Goal: Information Seeking & Learning: Find specific fact

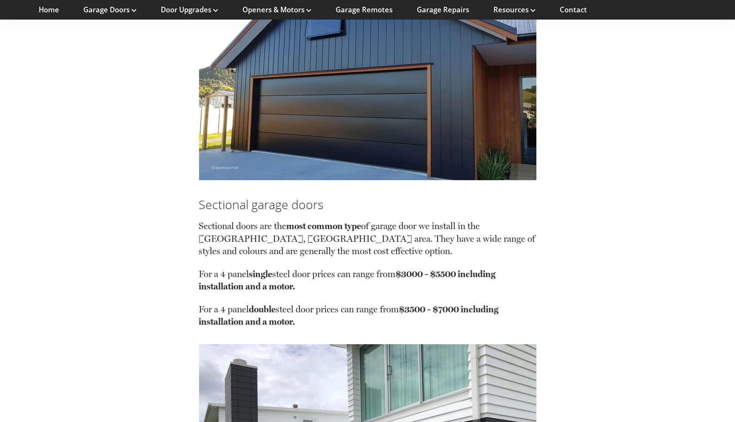
scroll to position [1185, 0]
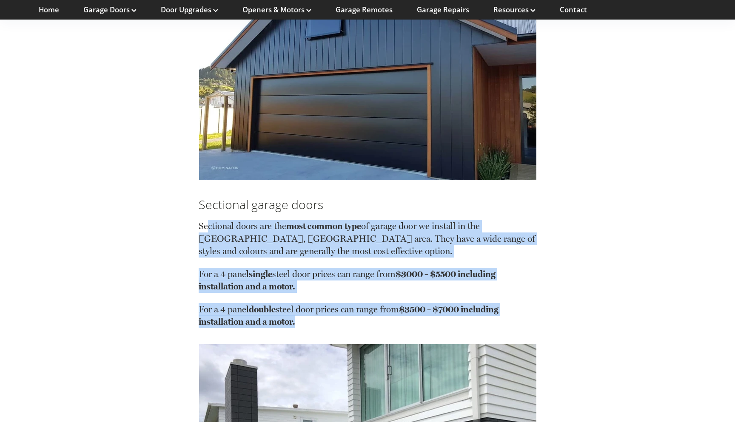
drag, startPoint x: 208, startPoint y: 215, endPoint x: 297, endPoint y: 313, distance: 132.5
click at [297, 313] on div "Sectional doors are the most common type of garage door we install in the [GEOG…" at bounding box center [367, 271] width 337 height 116
click at [297, 313] on p "For a 4 panel double steel door prices can range from $3500 – $7000 including i…" at bounding box center [367, 315] width 337 height 25
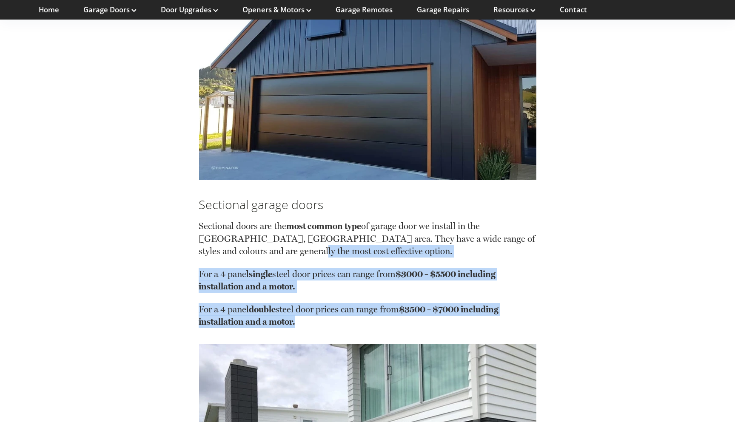
drag, startPoint x: 297, startPoint y: 313, endPoint x: 245, endPoint y: 245, distance: 85.3
click at [245, 245] on div "Sectional doors are the most common type of garage door we install in the [GEOG…" at bounding box center [367, 271] width 337 height 116
click at [245, 245] on p "Sectional doors are the most common type of garage door we install in the [GEOG…" at bounding box center [367, 244] width 337 height 48
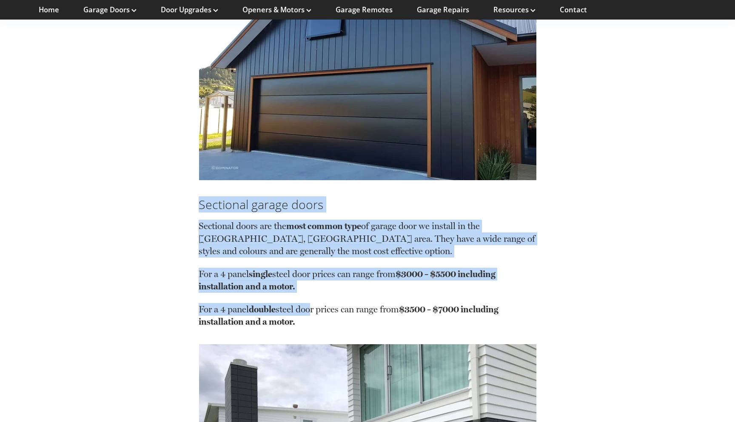
drag, startPoint x: 201, startPoint y: 194, endPoint x: 313, endPoint y: 297, distance: 152.0
click at [313, 297] on div "Sectional garage doors Sectional doors are the most common type of garage door …" at bounding box center [367, 262] width 337 height 132
click at [313, 303] on p "For a 4 panel double steel door prices can range from $3500 – $7000 including i…" at bounding box center [367, 315] width 337 height 25
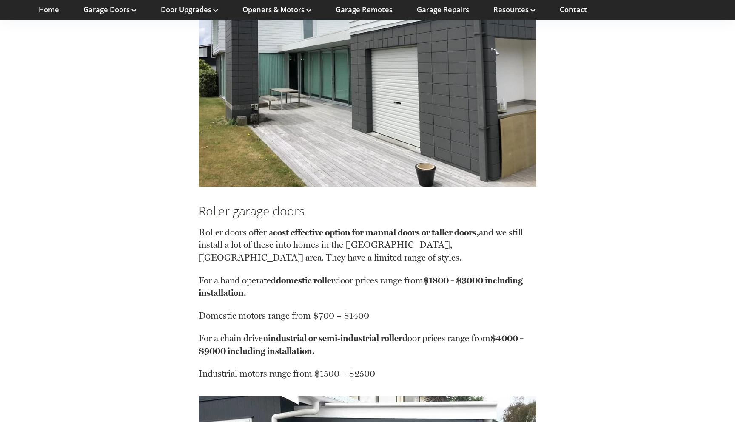
scroll to position [1598, 0]
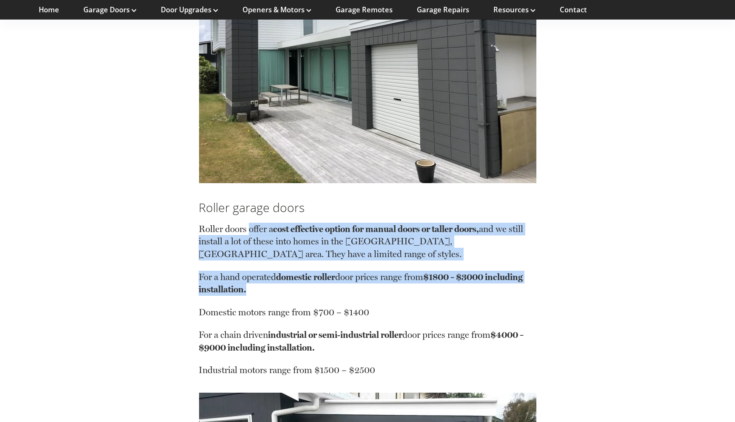
drag, startPoint x: 250, startPoint y: 217, endPoint x: 311, endPoint y: 274, distance: 83.6
click at [311, 274] on div "Roller doors offer a cost effective option for manual doors or taller doors, an…" at bounding box center [367, 296] width 337 height 161
click at [311, 274] on p "For a hand operated domestic roller door prices range from $1800 – $3000 includ…" at bounding box center [367, 288] width 337 height 35
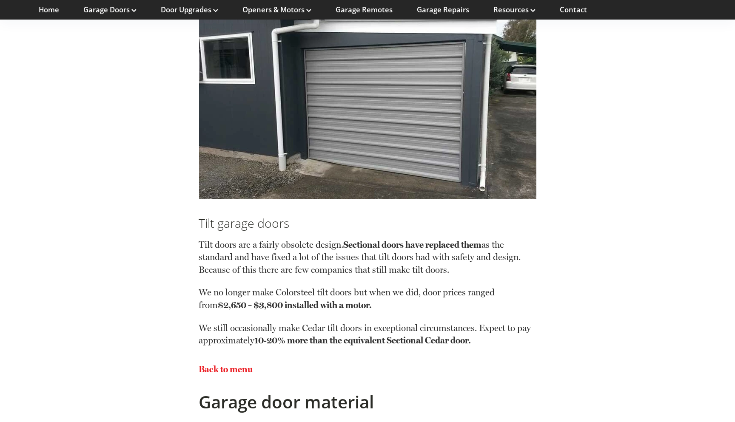
scroll to position [1983, 0]
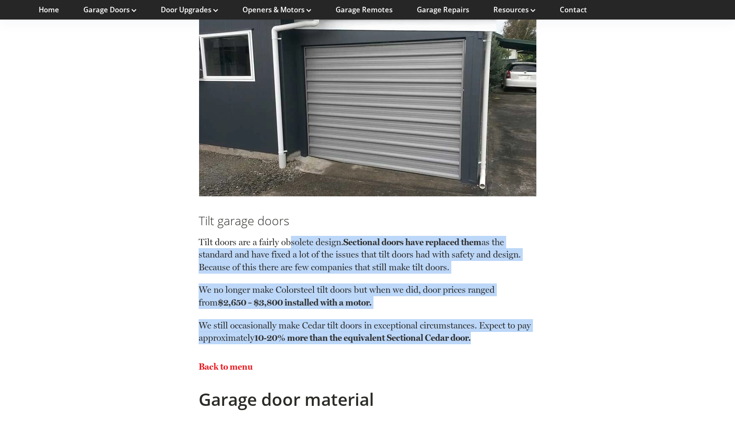
drag, startPoint x: 291, startPoint y: 231, endPoint x: 497, endPoint y: 327, distance: 227.0
click at [497, 327] on div "Tilt doors are a fairly obsolete design. Sectional doors have replaced them as …" at bounding box center [367, 287] width 337 height 116
click at [497, 327] on p "We still occasionally make Cedar tilt doors in exceptional circumstances. Expec…" at bounding box center [367, 331] width 337 height 25
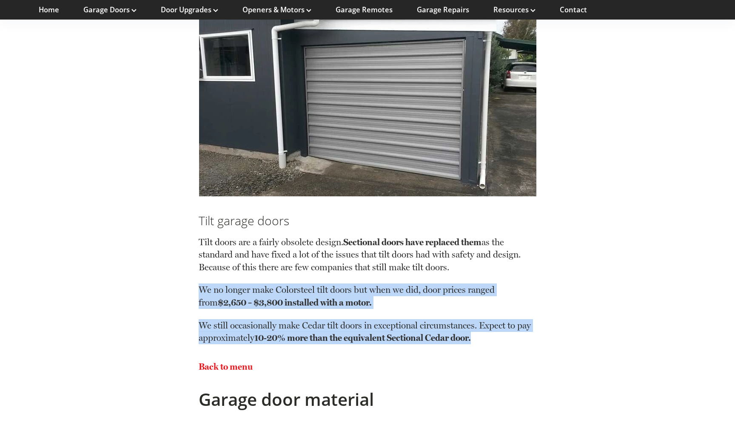
drag, startPoint x: 497, startPoint y: 327, endPoint x: 449, endPoint y: 250, distance: 90.4
click at [449, 250] on div "Tilt doors are a fairly obsolete design. Sectional doors have replaced them as …" at bounding box center [367, 287] width 337 height 116
click at [449, 250] on p "Tilt doors are a fairly obsolete design. Sectional doors have replaced them as …" at bounding box center [367, 260] width 337 height 48
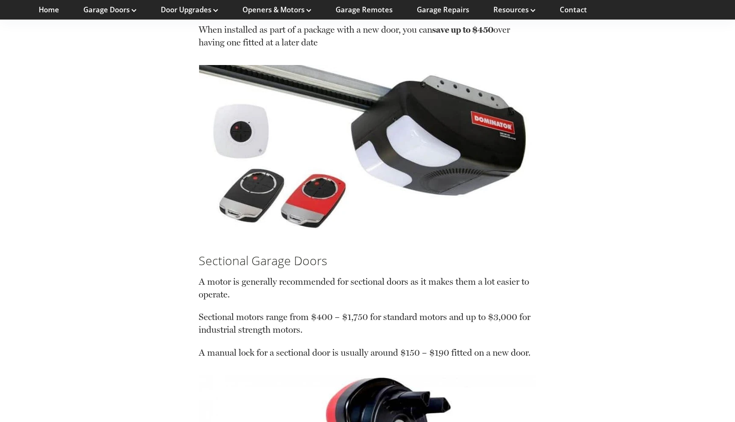
scroll to position [4218, 0]
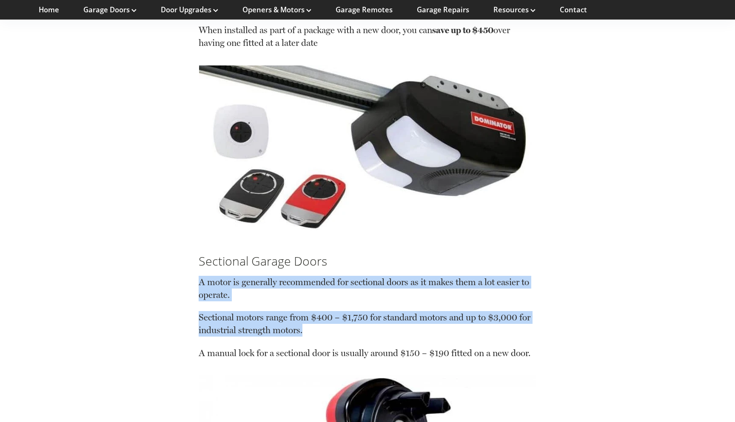
drag, startPoint x: 248, startPoint y: 245, endPoint x: 327, endPoint y: 299, distance: 96.0
click at [327, 299] on div "A motor is generally recommended for sectional doors as it makes them a lot eas…" at bounding box center [367, 314] width 337 height 91
click at [327, 311] on p "Sectional motors range from $400 – $1,750 for standard motors and up to $3,000 …" at bounding box center [367, 328] width 337 height 35
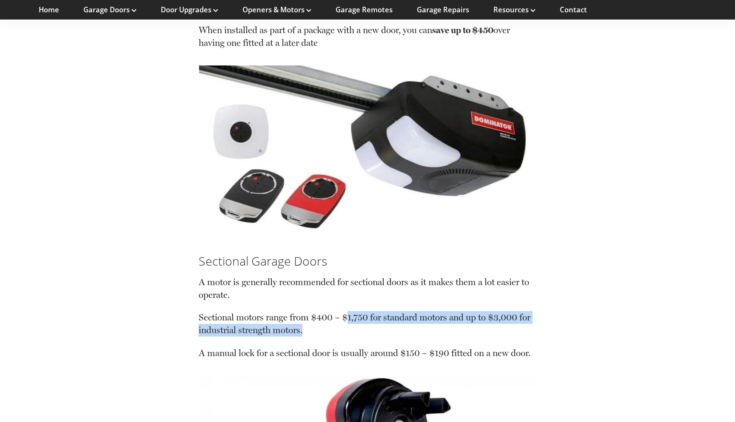
drag, startPoint x: 347, startPoint y: 287, endPoint x: 403, endPoint y: 291, distance: 55.8
click at [403, 311] on p "Sectional motors range from $400 – $1,750 for standard motors and up to $3,000 …" at bounding box center [367, 328] width 337 height 35
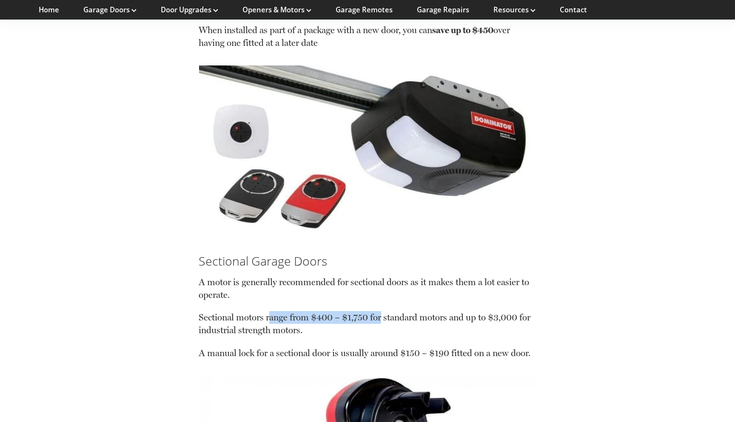
drag, startPoint x: 271, startPoint y: 286, endPoint x: 383, endPoint y: 290, distance: 111.9
click at [383, 311] on p "Sectional motors range from $400 – $1,750 for standard motors and up to $3,000 …" at bounding box center [367, 328] width 337 height 35
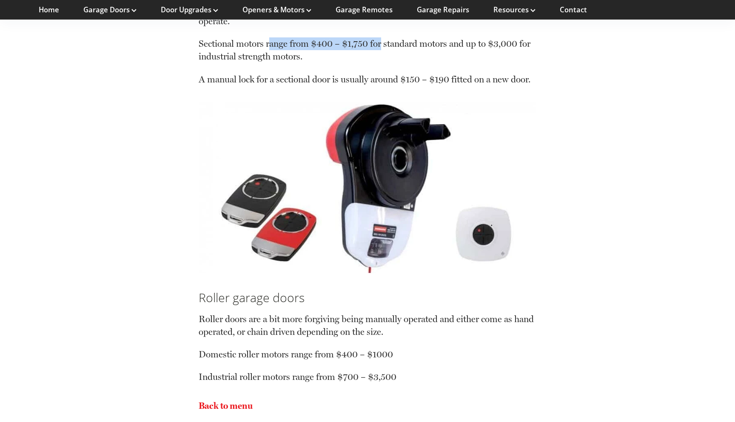
scroll to position [4495, 0]
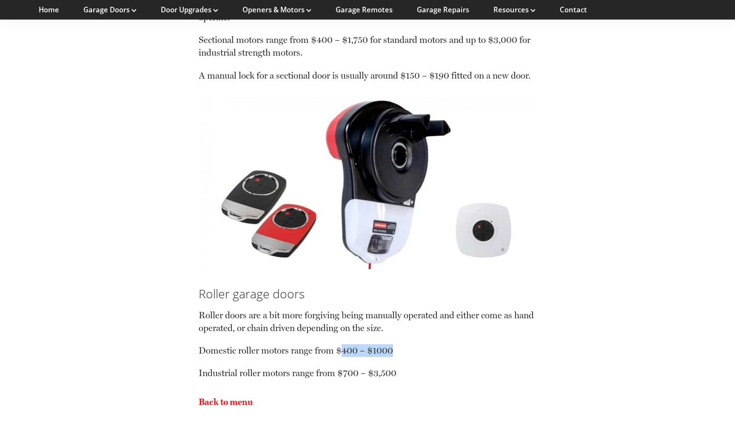
drag, startPoint x: 342, startPoint y: 318, endPoint x: 426, endPoint y: 319, distance: 84.6
click at [426, 344] on p "Domestic roller motors range from $400 – $1000" at bounding box center [367, 355] width 337 height 23
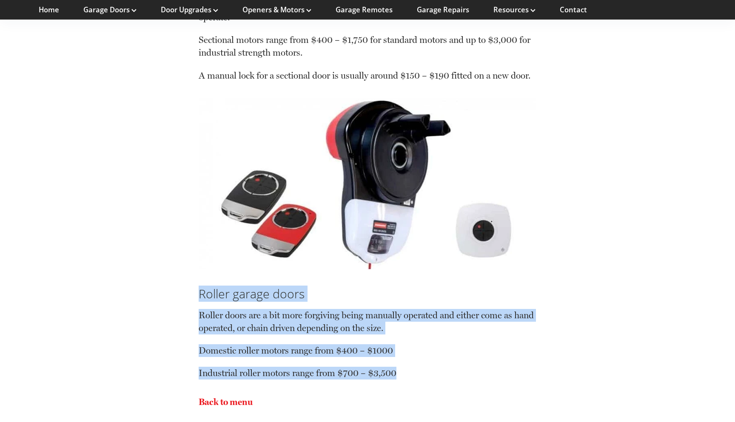
drag, startPoint x: 200, startPoint y: 262, endPoint x: 424, endPoint y: 340, distance: 237.8
click at [424, 340] on div "Roller garage doors Roller doors are a bit more forgiving being manually operat…" at bounding box center [367, 333] width 337 height 94
click at [424, 367] on p "Industrial roller motors range from $700 – $3,500" at bounding box center [367, 373] width 337 height 13
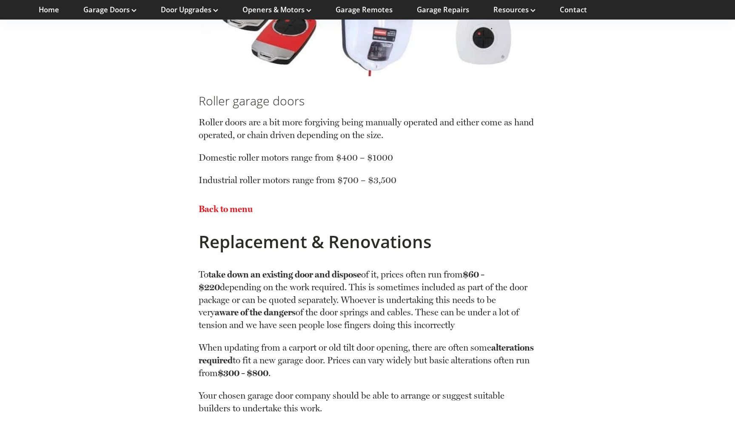
scroll to position [4693, 0]
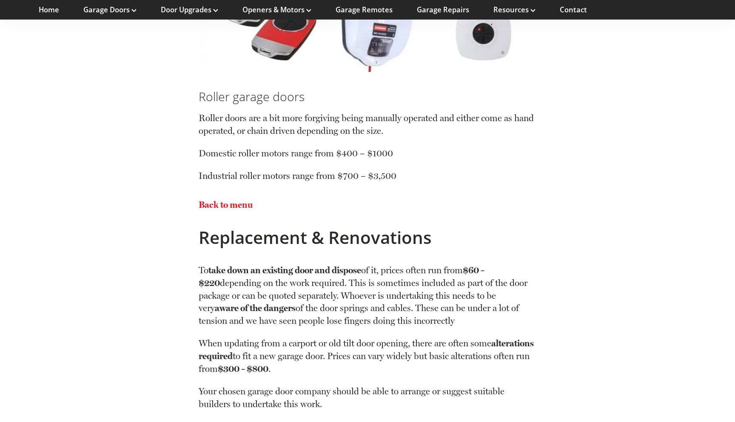
drag, startPoint x: 309, startPoint y: 239, endPoint x: 461, endPoint y: 281, distance: 157.0
click at [461, 281] on p "To take down an existing door and dispose of it, prices often run from $60 – $2…" at bounding box center [367, 300] width 337 height 73
drag, startPoint x: 270, startPoint y: 237, endPoint x: 465, endPoint y: 287, distance: 201.3
click at [465, 287] on p "To take down an existing door and dispose of it, prices often run from $60 – $2…" at bounding box center [367, 300] width 337 height 73
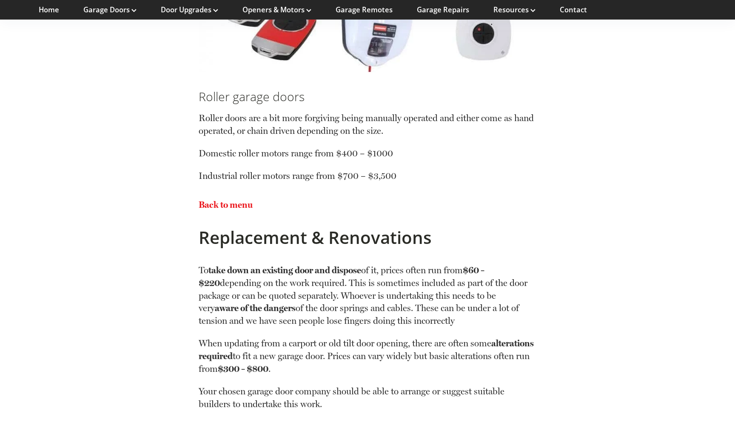
click at [465, 287] on p "To take down an existing door and dispose of it, prices often run from $60 – $2…" at bounding box center [367, 300] width 337 height 73
drag, startPoint x: 465, startPoint y: 287, endPoint x: 199, endPoint y: 239, distance: 269.6
click at [199, 264] on p "To take down an existing door and dispose of it, prices often run from $60 – $2…" at bounding box center [367, 300] width 337 height 73
click at [248, 264] on p "To take down an existing door and dispose of it, prices often run from $60 – $2…" at bounding box center [367, 300] width 337 height 73
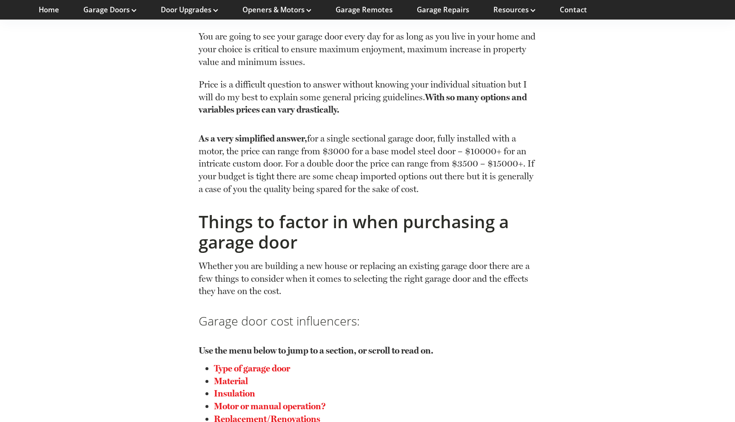
scroll to position [337, 0]
